Goal: Transaction & Acquisition: Purchase product/service

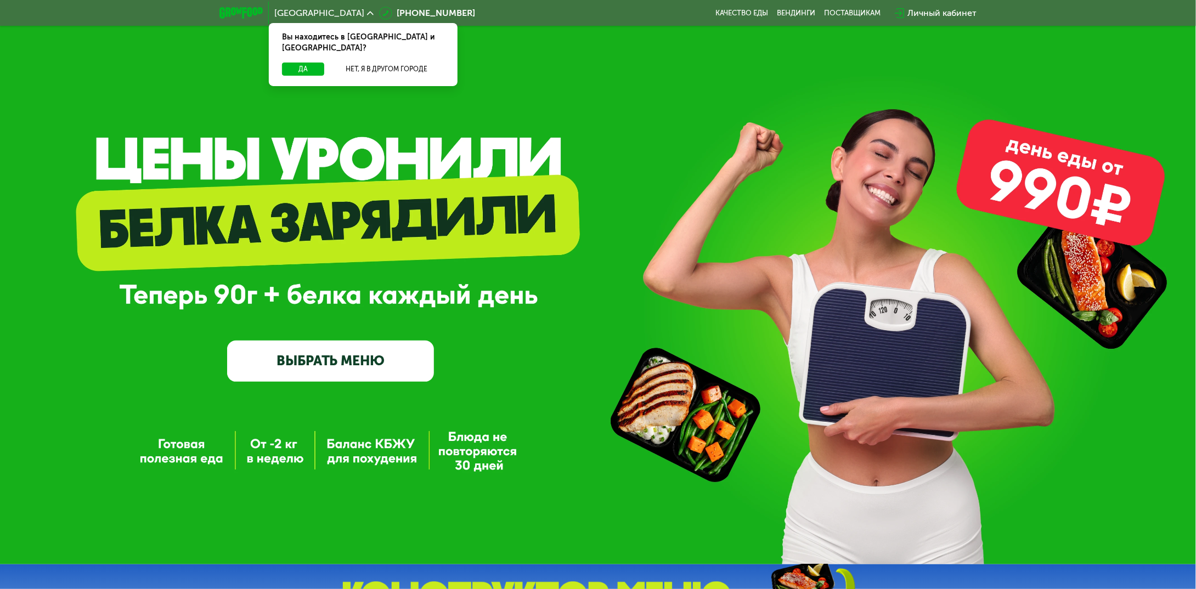
click at [318, 370] on link "ВЫБРАТЬ МЕНЮ" at bounding box center [330, 362] width 207 height 42
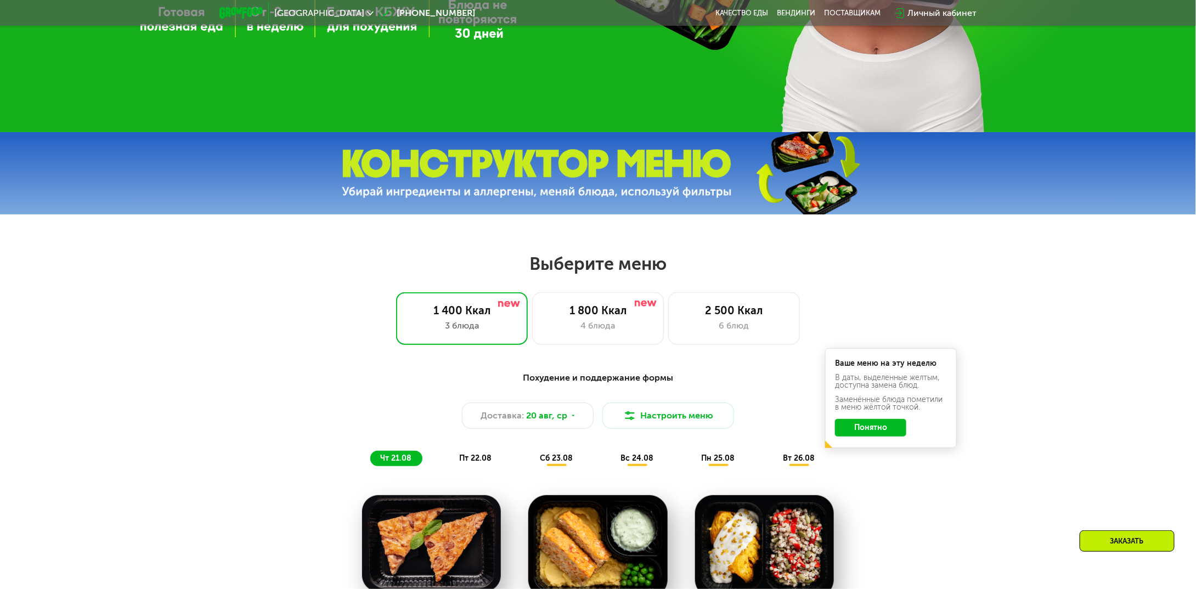
scroll to position [494, 0]
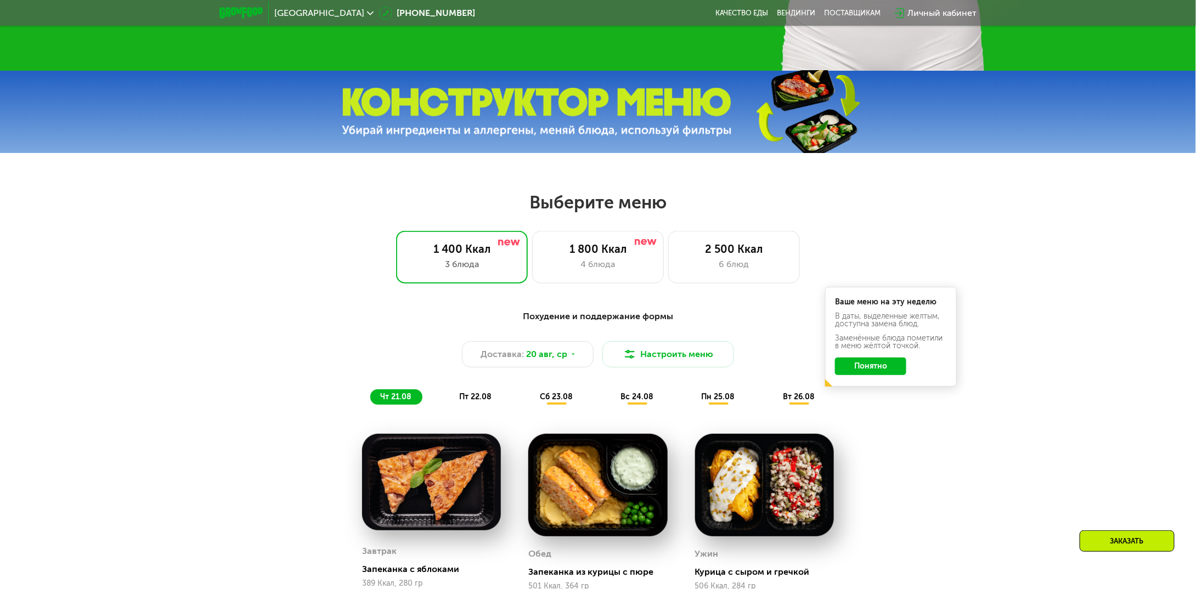
click at [867, 374] on button "Понятно" at bounding box center [870, 367] width 71 height 18
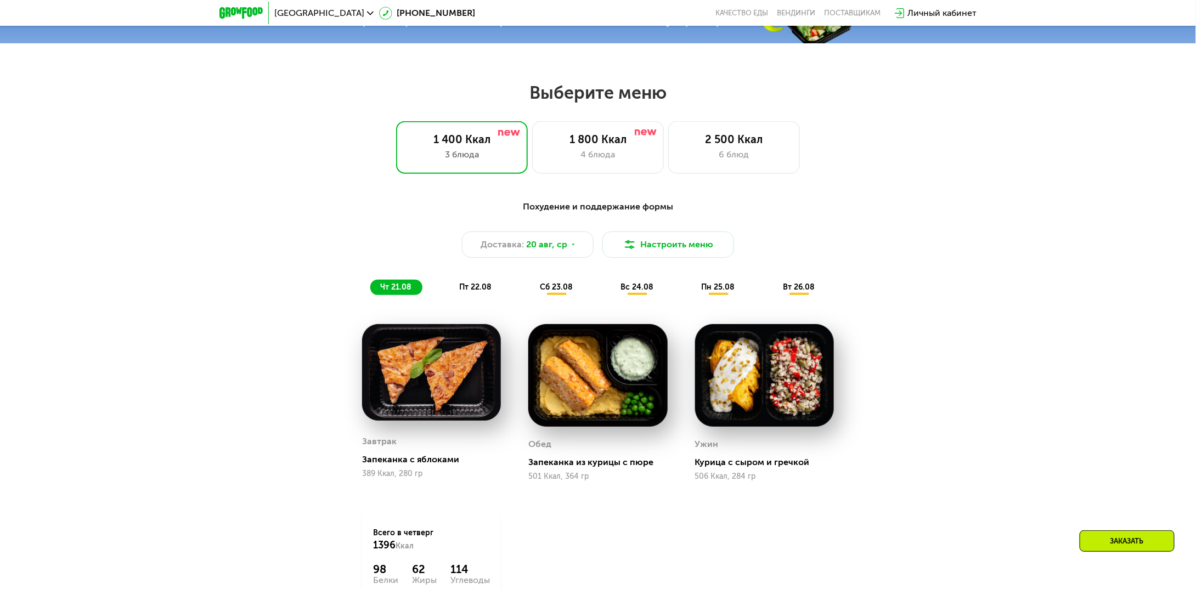
click at [460, 287] on span "пт 22.08" at bounding box center [475, 287] width 32 height 9
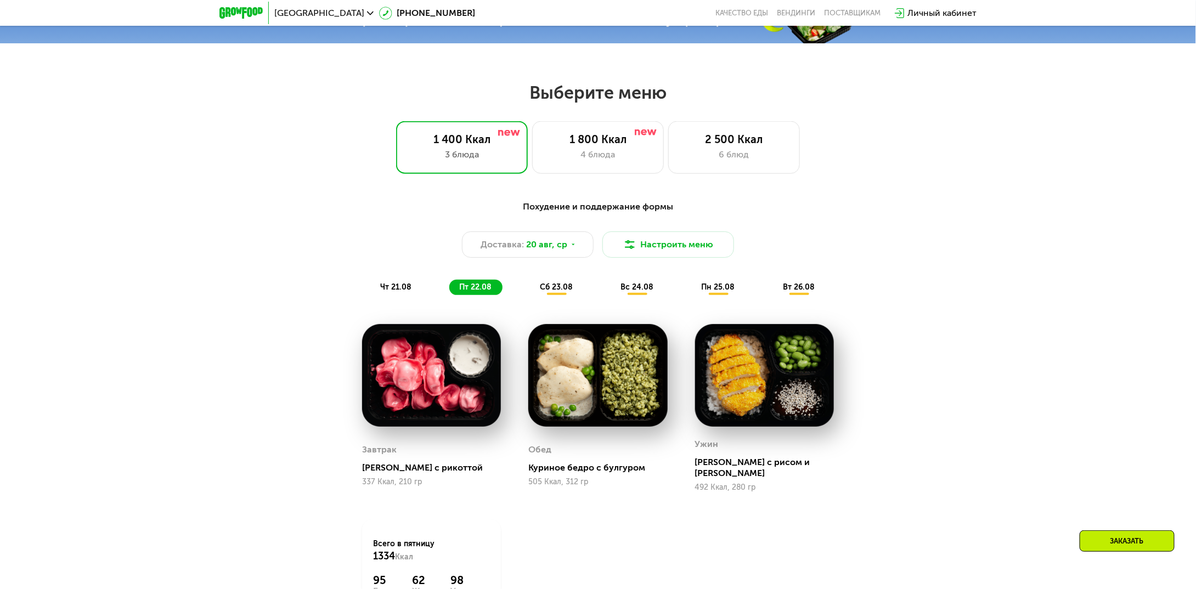
click at [552, 291] on span "сб 23.08" at bounding box center [556, 287] width 33 height 9
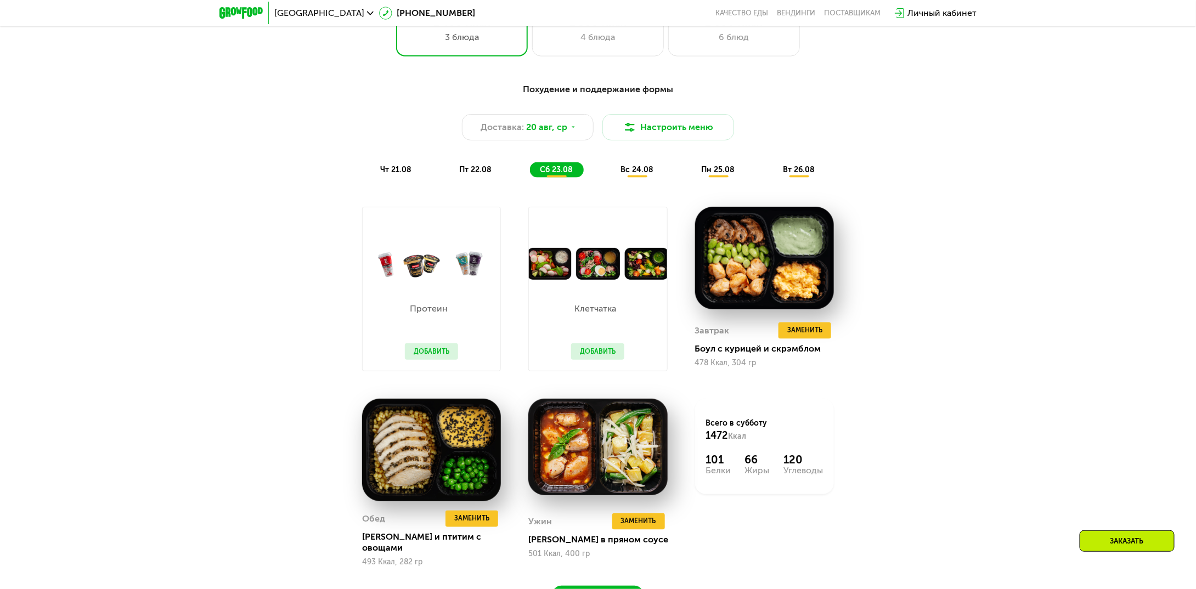
scroll to position [713, 0]
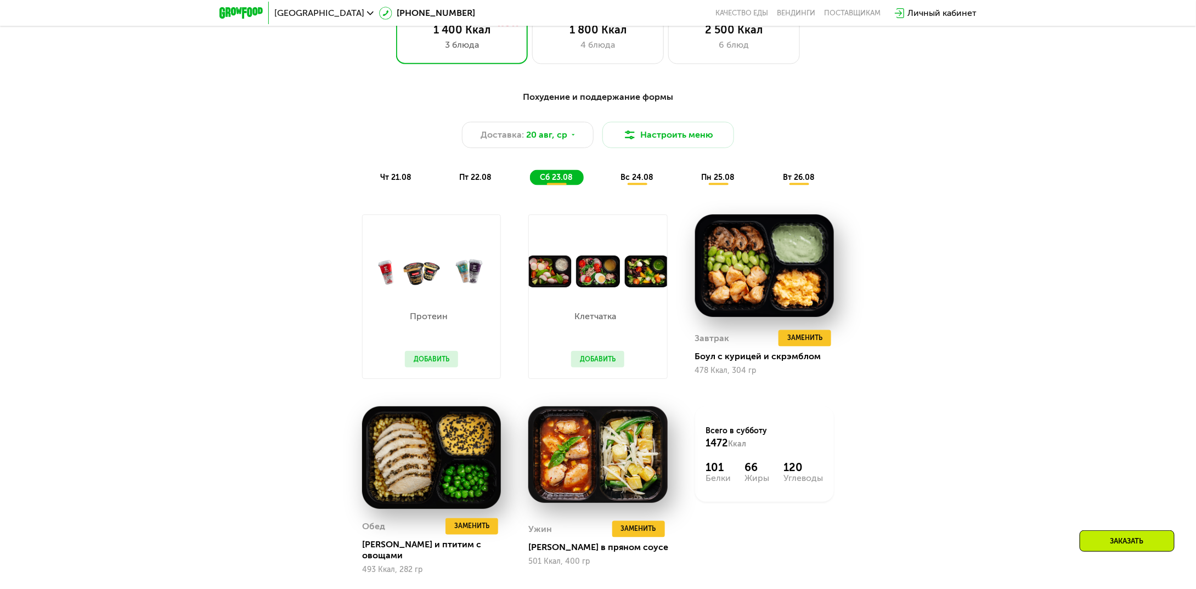
click at [638, 182] on span "вс 24.08" at bounding box center [636, 177] width 33 height 9
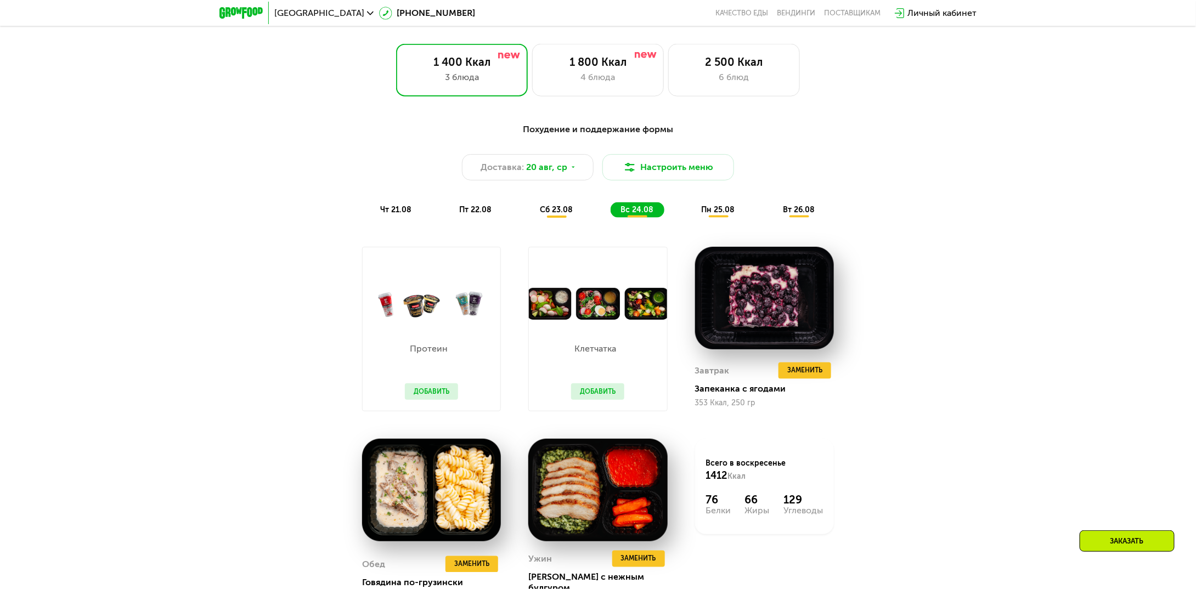
scroll to position [658, 0]
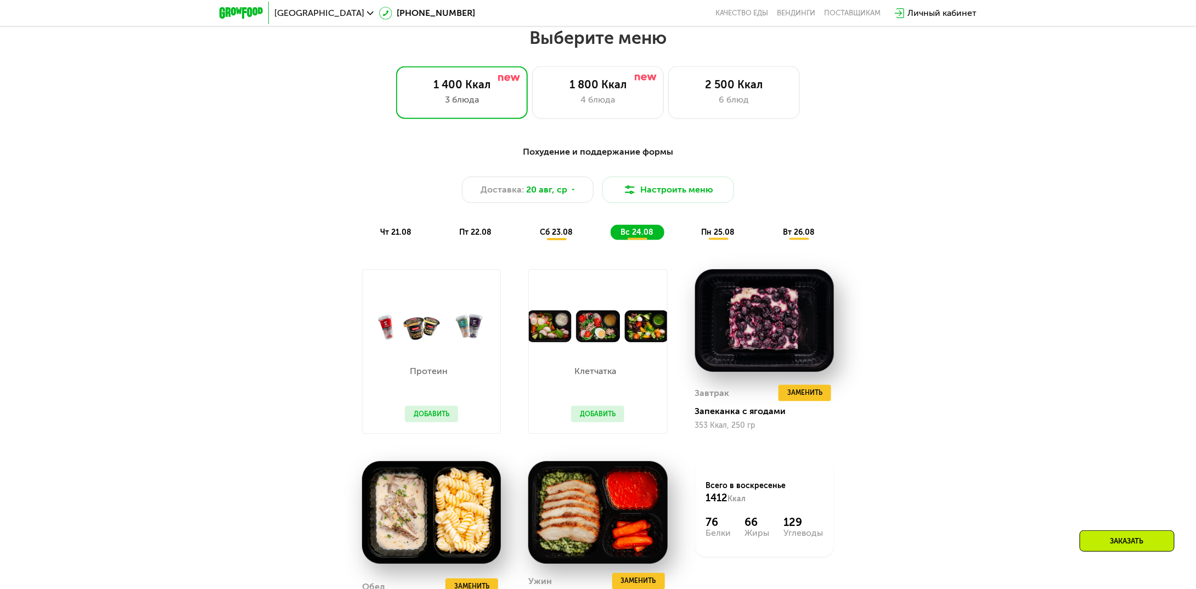
click at [600, 364] on div "Клетчатка Добавить" at bounding box center [597, 387] width 75 height 91
click at [595, 417] on button "Добавить" at bounding box center [597, 414] width 53 height 16
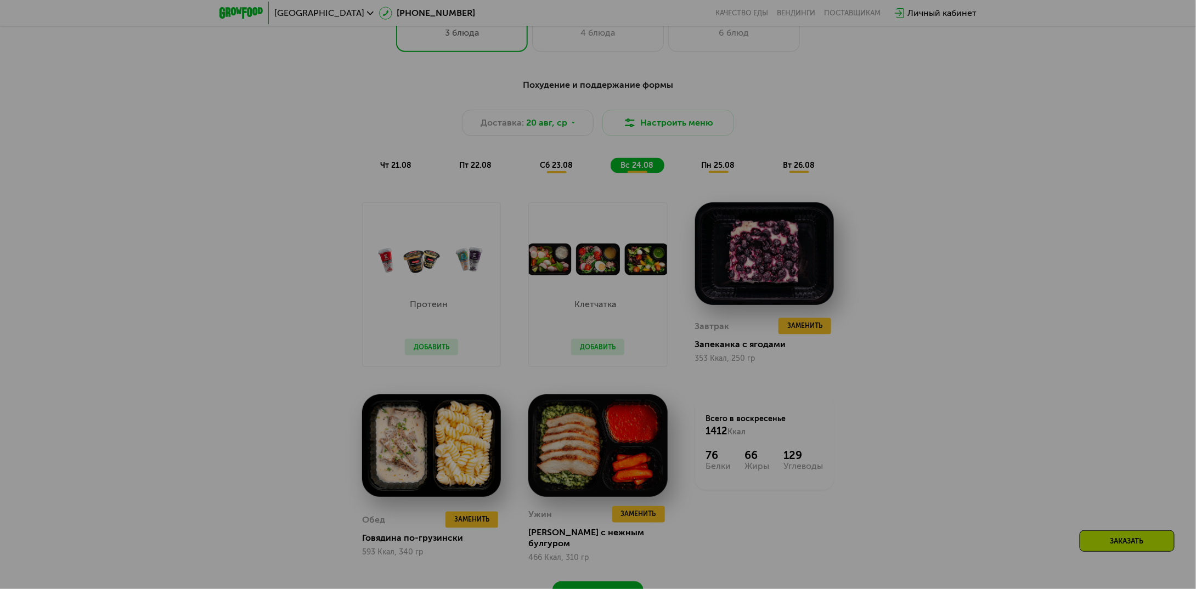
scroll to position [823, 0]
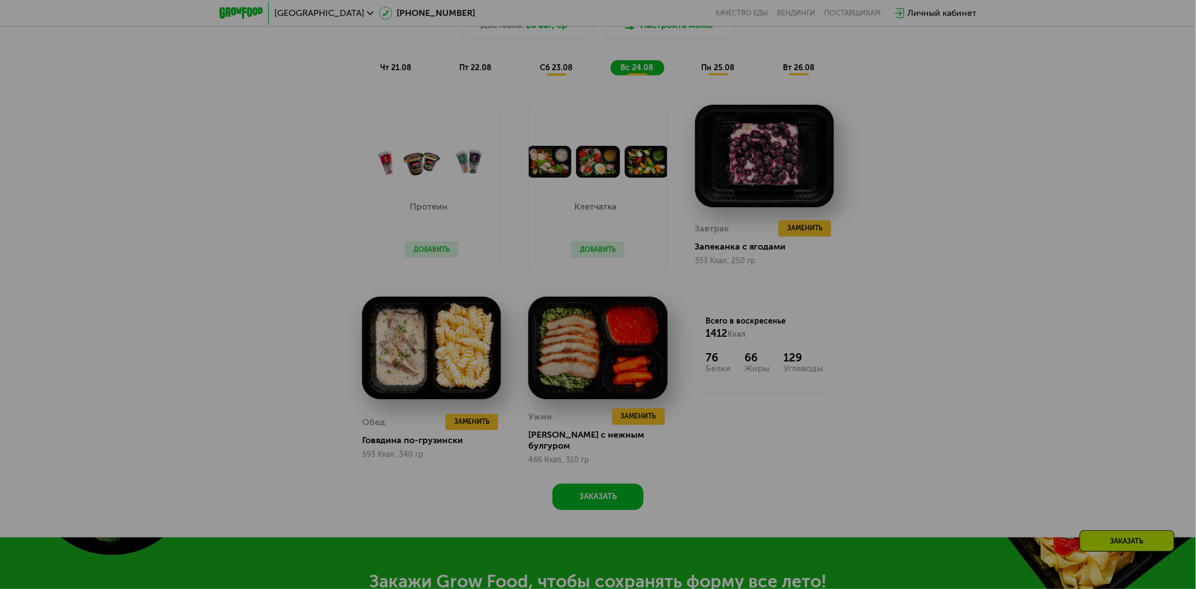
click at [600, 252] on div at bounding box center [598, 294] width 1196 height 589
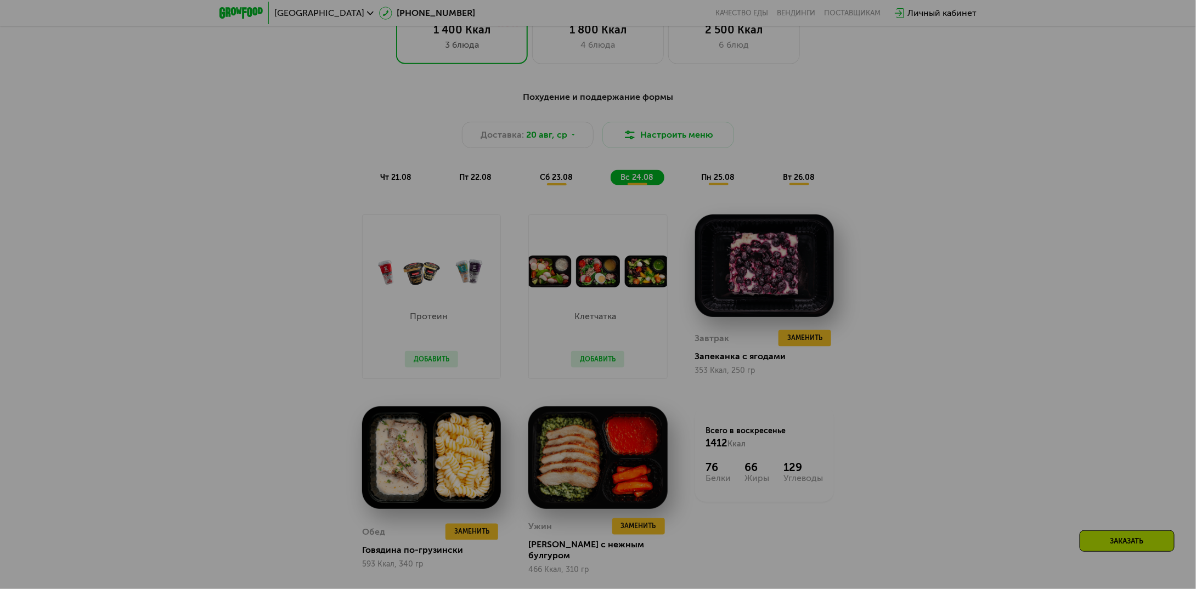
scroll to position [713, 0]
click at [713, 182] on div at bounding box center [598, 294] width 1196 height 589
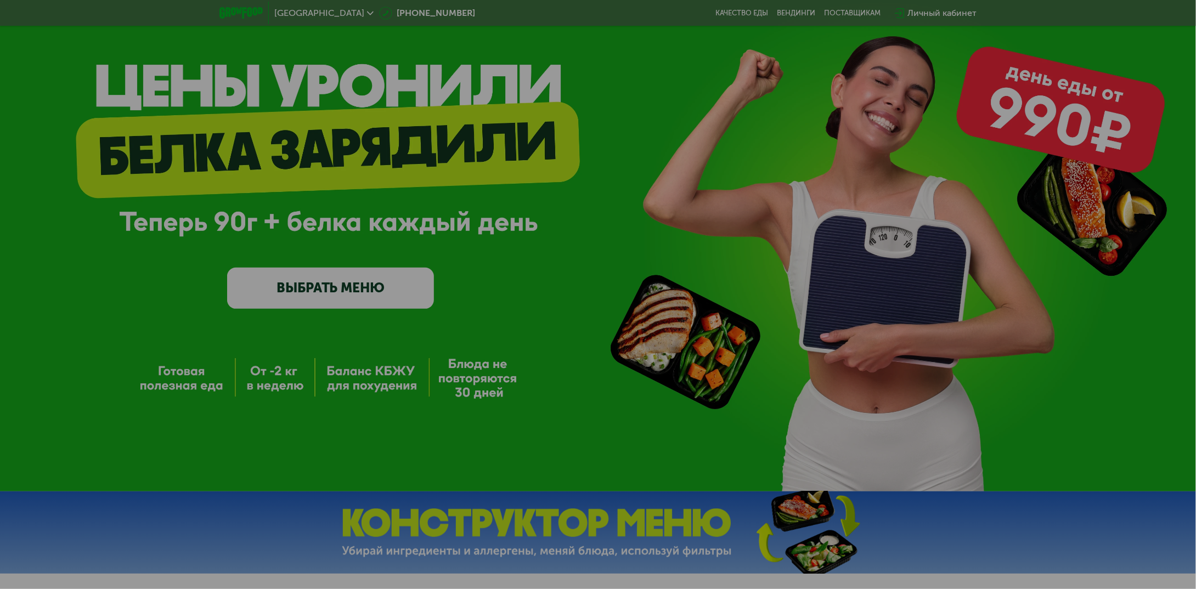
scroll to position [0, 0]
